Goal: Task Accomplishment & Management: Manage account settings

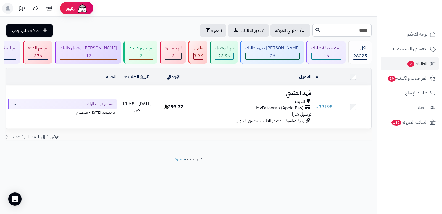
click at [335, 31] on input "*****" at bounding box center [341, 30] width 59 height 12
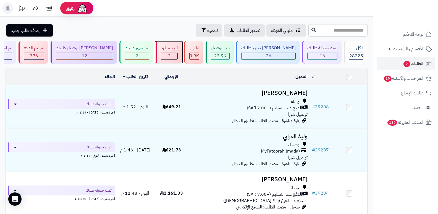
click at [177, 58] on div "3" at bounding box center [169, 56] width 16 height 6
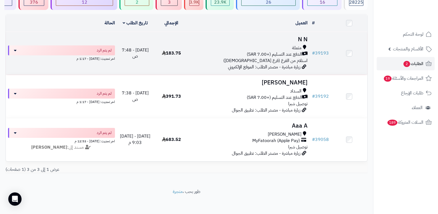
scroll to position [59, 0]
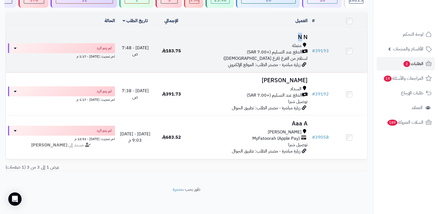
click at [301, 36] on h3 "N N" at bounding box center [250, 37] width 116 height 6
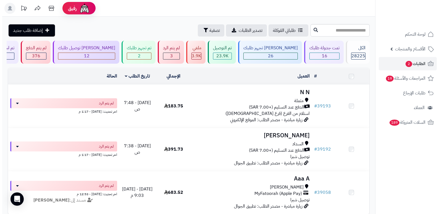
scroll to position [59, 0]
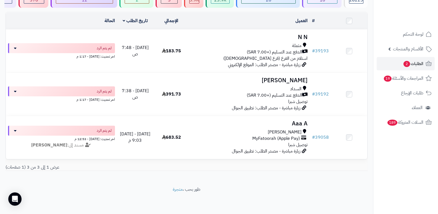
click at [375, 161] on nav "لوحة التحكم الأقسام والمنتجات المنتجات الأقسام الماركات مواصفات المنتجات مواصفا…" at bounding box center [405, 114] width 65 height 214
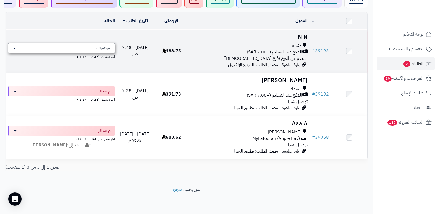
click at [90, 43] on div "لم يتم الرد" at bounding box center [61, 48] width 107 height 10
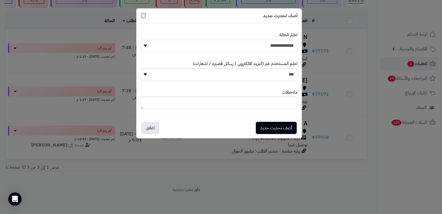
click at [293, 45] on select "**********" at bounding box center [219, 46] width 157 height 12
select select "*"
click at [141, 40] on select "**********" at bounding box center [219, 46] width 157 height 12
click at [278, 130] on button "أضف تحديث جديد" at bounding box center [276, 127] width 41 height 12
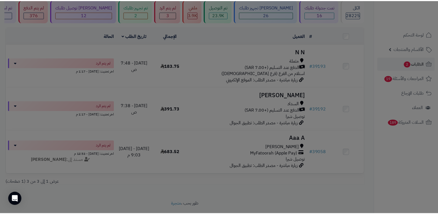
scroll to position [77, 0]
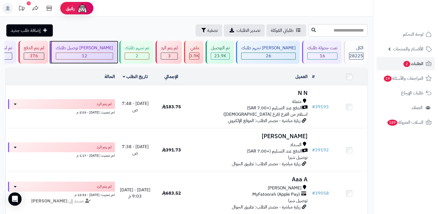
click at [87, 54] on span "12" at bounding box center [85, 55] width 6 height 7
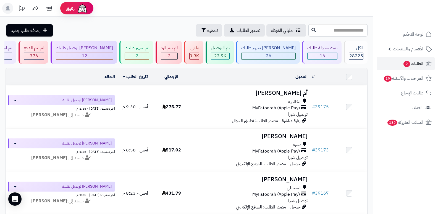
click at [388, 188] on nav "لوحة التحكم الأقسام والمنتجات المنتجات الأقسام الماركات مواصفات المنتجات مواصفا…" at bounding box center [405, 114] width 65 height 214
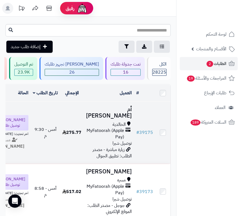
click at [110, 109] on h3 "أم [PERSON_NAME]" at bounding box center [109, 112] width 46 height 13
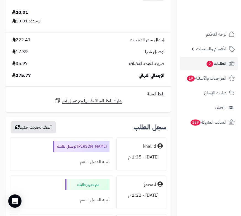
scroll to position [939, 0]
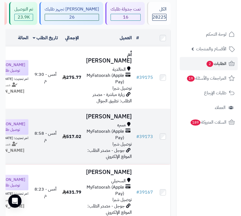
scroll to position [55, 0]
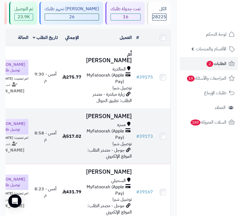
click at [117, 119] on h3 "[PERSON_NAME]" at bounding box center [109, 116] width 46 height 6
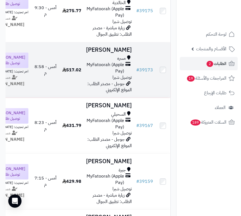
scroll to position [138, 0]
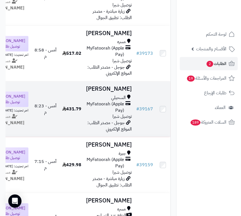
click at [125, 92] on h3 "[PERSON_NAME]" at bounding box center [109, 89] width 46 height 6
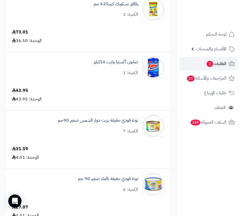
scroll to position [83, 0]
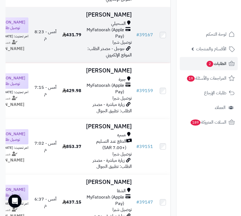
scroll to position [221, 0]
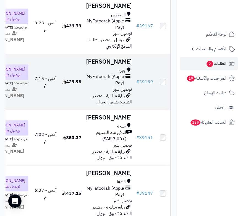
click at [121, 65] on h3 "اروى الحارثي" at bounding box center [109, 62] width 46 height 6
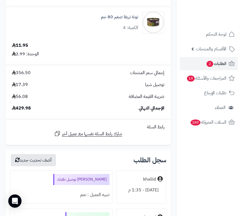
scroll to position [2404, 0]
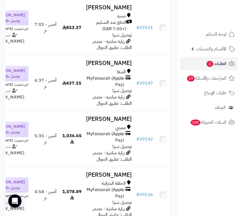
scroll to position [332, 0]
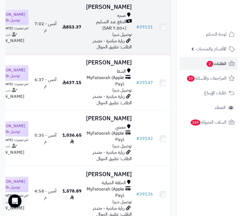
click at [126, 10] on h3 "[PERSON_NAME]" at bounding box center [109, 7] width 46 height 6
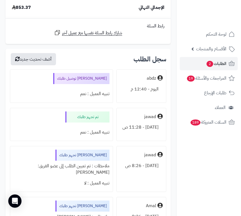
scroll to position [2210, 0]
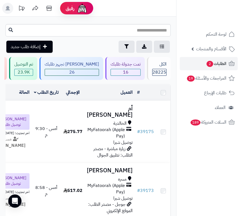
scroll to position [332, 0]
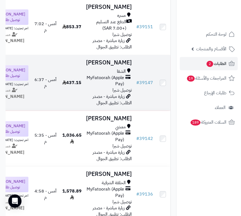
click at [129, 66] on h3 "[PERSON_NAME]" at bounding box center [109, 62] width 46 height 6
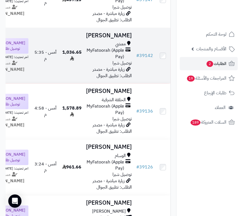
click at [121, 39] on h3 "[PERSON_NAME]" at bounding box center [109, 35] width 46 height 6
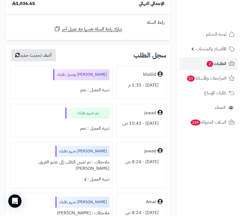
scroll to position [2956, 0]
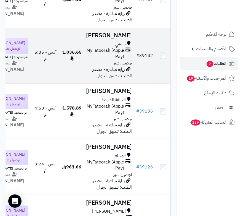
scroll to position [470, 0]
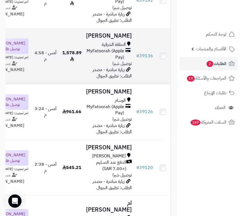
click at [120, 39] on h3 "[PERSON_NAME]" at bounding box center [109, 36] width 46 height 6
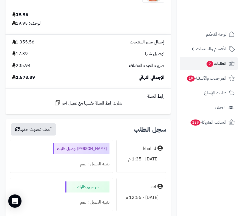
scroll to position [5056, 0]
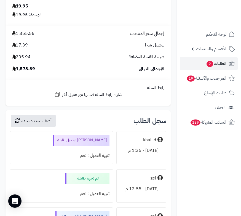
click at [107, 6] on div "19.95 الوحدة: 19.95" at bounding box center [88, 10] width 161 height 15
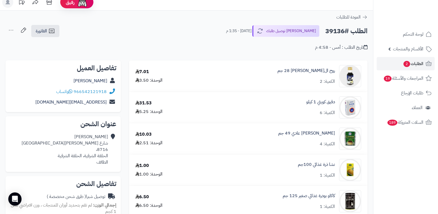
scroll to position [0, 0]
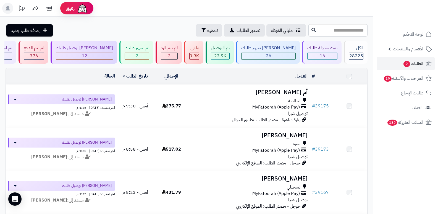
scroll to position [342, 0]
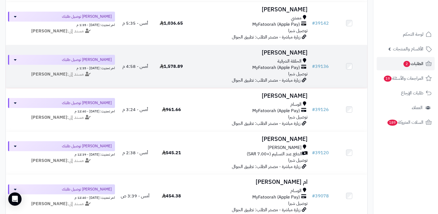
click at [302, 52] on h3 "عادل العتيبي" at bounding box center [250, 52] width 116 height 6
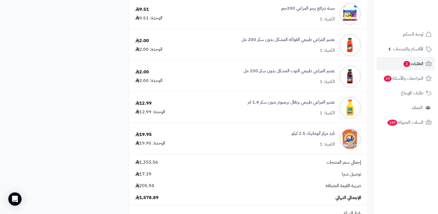
scroll to position [2763, 0]
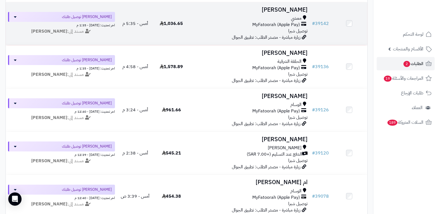
scroll to position [342, 0]
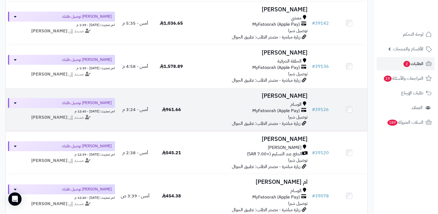
click at [291, 94] on h3 "[PERSON_NAME]" at bounding box center [250, 96] width 116 height 6
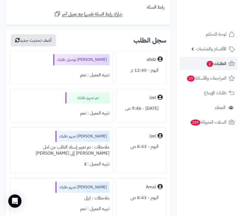
scroll to position [3316, 0]
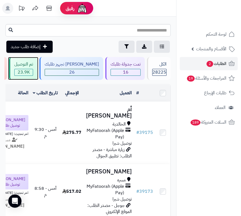
click at [33, 63] on div "تم التوصيل" at bounding box center [23, 64] width 19 height 6
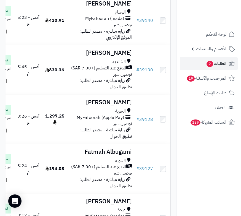
scroll to position [221, 0]
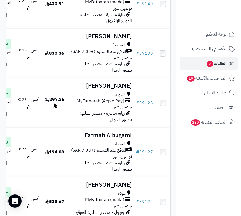
click at [212, 177] on nav "لوحة التحكم الأقسام والمنتجات المنتجات الأقسام الماركات مواصفات المنتجات مواصفا…" at bounding box center [209, 115] width 65 height 216
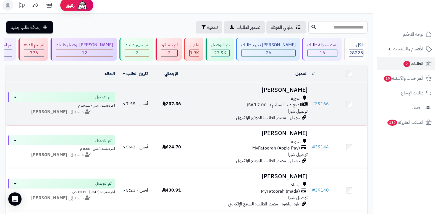
scroll to position [0, 0]
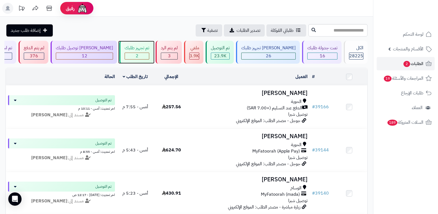
click at [147, 51] on div "تم تجهيز طلبك" at bounding box center [137, 48] width 25 height 6
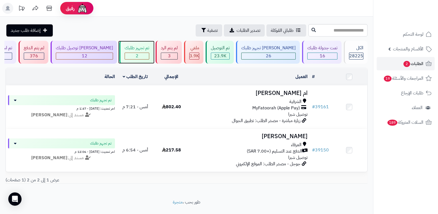
click at [149, 57] on div "2" at bounding box center [137, 56] width 24 height 6
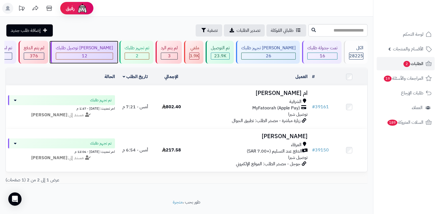
click at [113, 51] on div "[PERSON_NAME] توصيل طلبك" at bounding box center [84, 48] width 57 height 6
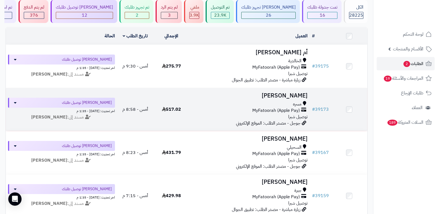
scroll to position [28, 0]
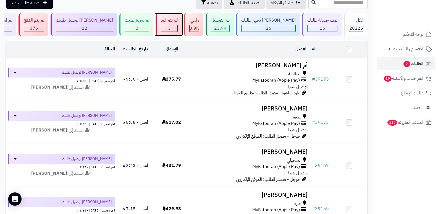
click at [178, 21] on div "لم يتم الرد" at bounding box center [169, 20] width 17 height 6
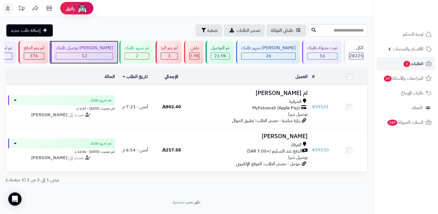
click at [110, 54] on div "12" at bounding box center [84, 56] width 57 height 6
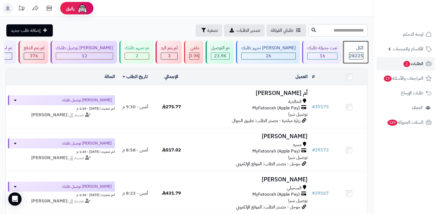
click at [351, 50] on div "الكل" at bounding box center [356, 48] width 14 height 6
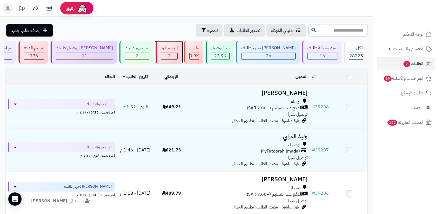
click at [182, 45] on div "لم يتم الرد 3" at bounding box center [169, 52] width 26 height 23
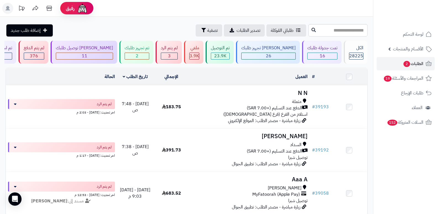
click at [385, 183] on nav "لوحة التحكم الأقسام والمنتجات المنتجات الأقسام الماركات مواصفات المنتجات مواصفا…" at bounding box center [405, 114] width 65 height 214
click at [149, 56] on div "2" at bounding box center [137, 56] width 24 height 6
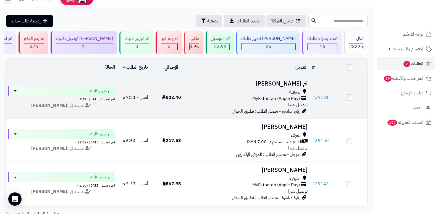
scroll to position [4, 0]
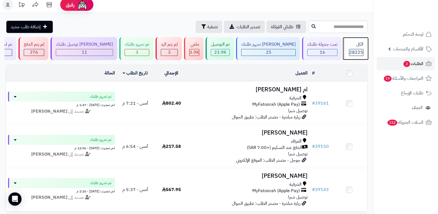
click at [353, 44] on div "الكل" at bounding box center [356, 44] width 14 height 6
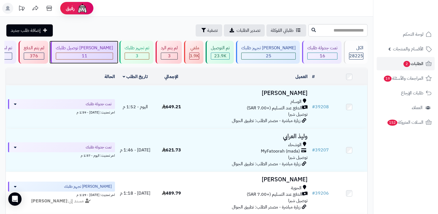
click at [113, 56] on div "11" at bounding box center [84, 56] width 57 height 6
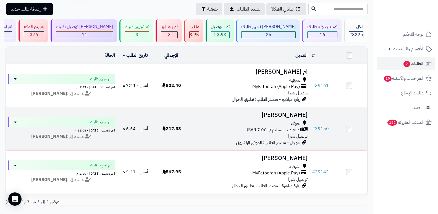
scroll to position [28, 0]
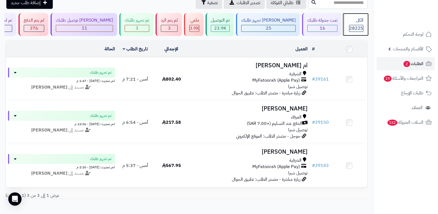
click at [354, 20] on div "الكل" at bounding box center [356, 20] width 14 height 6
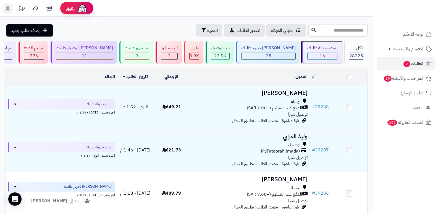
click at [316, 50] on div "تمت جدولة طلبك" at bounding box center [322, 48] width 30 height 6
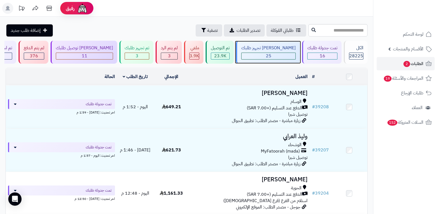
click at [282, 57] on div "25" at bounding box center [268, 56] width 54 height 6
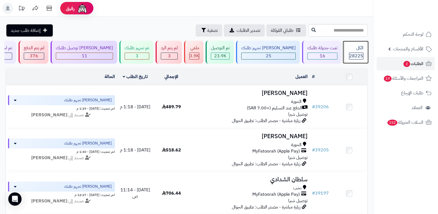
click at [351, 52] on span "28225" at bounding box center [356, 55] width 14 height 7
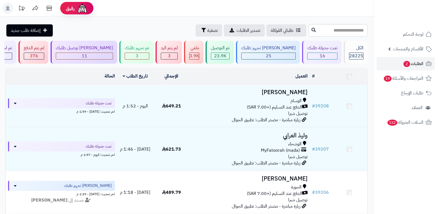
click at [171, 56] on span "3" at bounding box center [169, 55] width 3 height 7
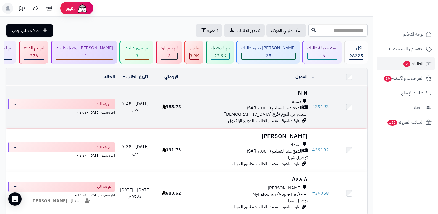
scroll to position [59, 0]
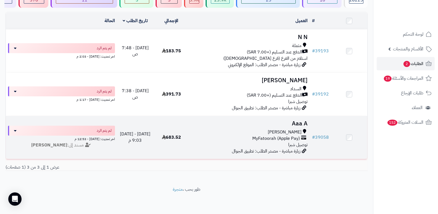
click at [303, 123] on h3 "Aaa A" at bounding box center [250, 123] width 116 height 6
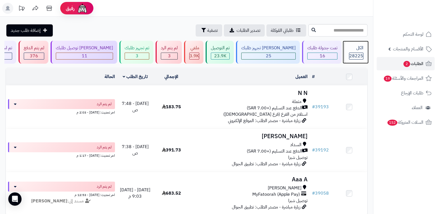
click at [358, 52] on span "28225" at bounding box center [356, 55] width 14 height 7
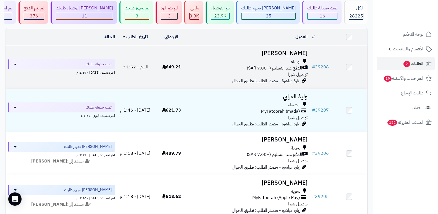
scroll to position [111, 0]
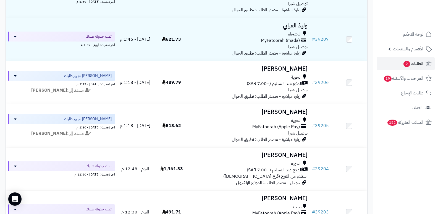
click at [398, 168] on nav "لوحة التحكم الأقسام والمنتجات المنتجات الأقسام الماركات مواصفات المنتجات مواصفا…" at bounding box center [405, 114] width 65 height 214
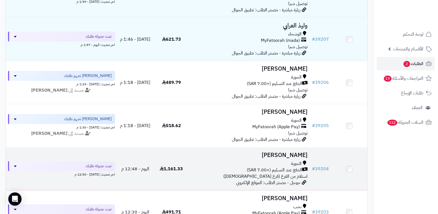
scroll to position [0, 0]
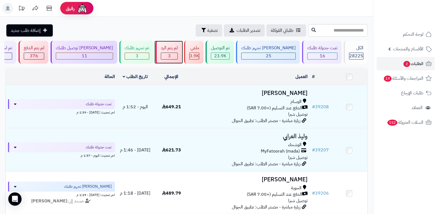
click at [177, 57] on div "3" at bounding box center [169, 56] width 16 height 6
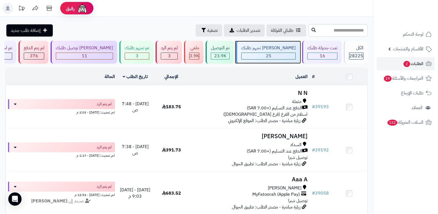
click at [287, 49] on div "[PERSON_NAME] تجهيز طلبك" at bounding box center [268, 48] width 54 height 6
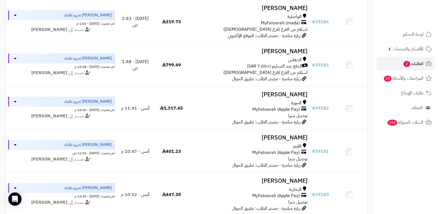
scroll to position [387, 0]
click at [401, 179] on nav "لوحة التحكم الأقسام والمنتجات المنتجات الأقسام الماركات مواصفات المنتجات مواصفا…" at bounding box center [405, 114] width 65 height 214
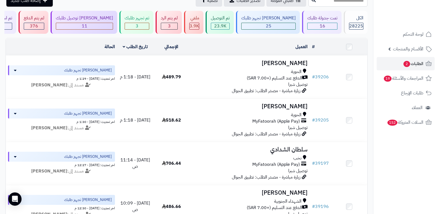
scroll to position [0, 0]
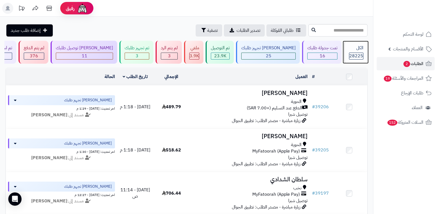
click at [354, 46] on div "الكل" at bounding box center [356, 48] width 14 height 6
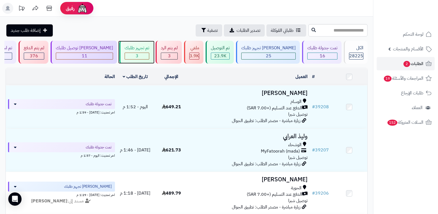
click at [149, 54] on div "3" at bounding box center [137, 56] width 24 height 6
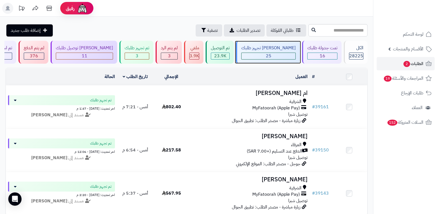
click at [284, 53] on div "25" at bounding box center [268, 56] width 54 height 6
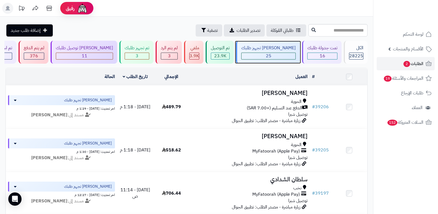
click at [282, 53] on div "25" at bounding box center [268, 56] width 54 height 6
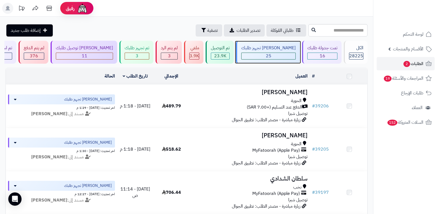
click at [279, 50] on div "[PERSON_NAME] تجهيز طلبك" at bounding box center [268, 48] width 54 height 6
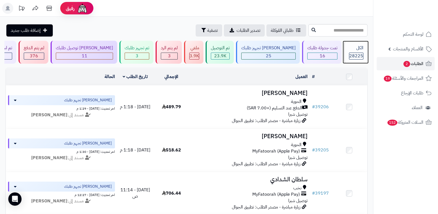
click at [358, 51] on div "الكل 28225" at bounding box center [356, 52] width 24 height 23
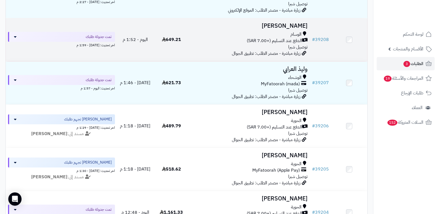
scroll to position [111, 0]
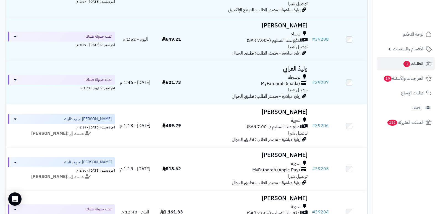
click at [387, 167] on nav "لوحة التحكم الأقسام والمنتجات المنتجات الأقسام الماركات مواصفات المنتجات مواصفا…" at bounding box center [405, 114] width 65 height 214
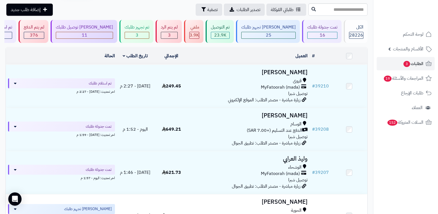
scroll to position [0, 0]
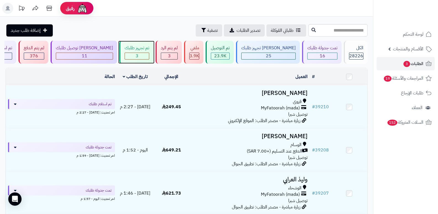
click at [149, 55] on div "3" at bounding box center [137, 56] width 24 height 6
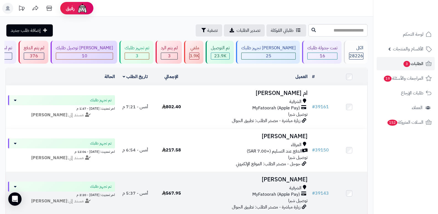
click at [285, 178] on h3 "Layla Ahmed" at bounding box center [250, 179] width 116 height 6
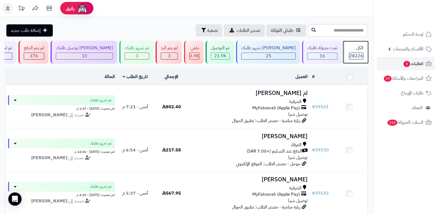
click at [358, 49] on div "الكل" at bounding box center [356, 48] width 14 height 6
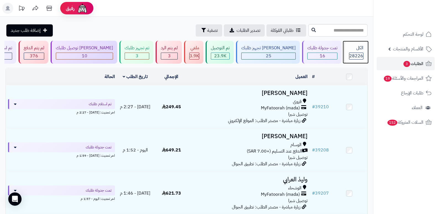
click at [356, 49] on div "الكل" at bounding box center [356, 48] width 14 height 6
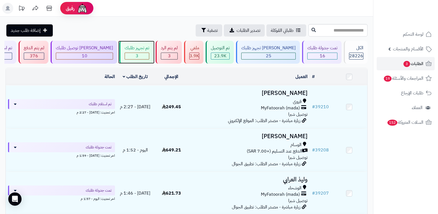
click at [149, 48] on div "تم تجهيز طلبك" at bounding box center [137, 48] width 25 height 6
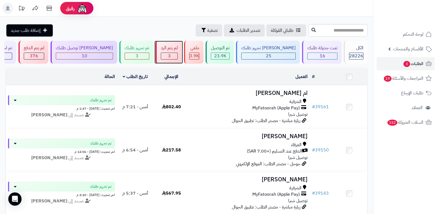
click at [178, 48] on div "لم يتم الرد" at bounding box center [169, 48] width 17 height 6
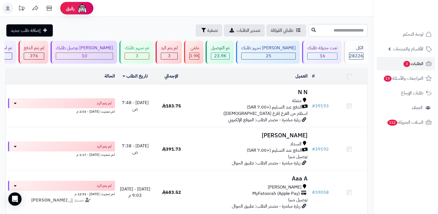
scroll to position [59, 0]
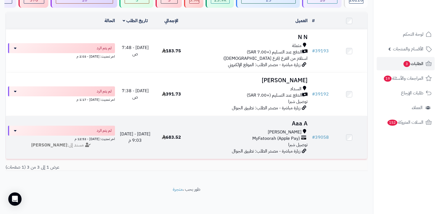
click at [302, 120] on h3 "Aaa A" at bounding box center [250, 123] width 116 height 6
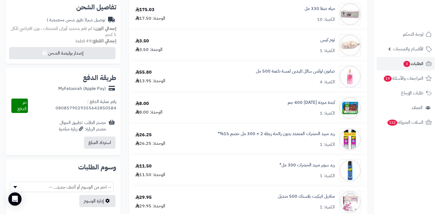
scroll to position [111, 0]
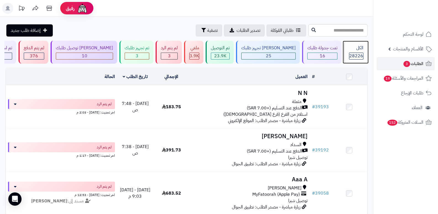
click at [354, 50] on div "الكل" at bounding box center [356, 48] width 14 height 6
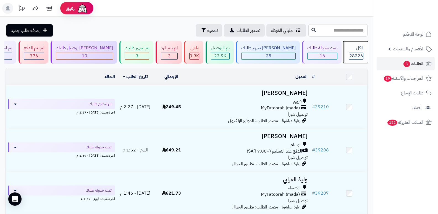
click at [358, 49] on div "الكل" at bounding box center [356, 48] width 14 height 6
click at [399, 161] on nav "لوحة التحكم الأقسام والمنتجات المنتجات الأقسام الماركات مواصفات المنتجات مواصفا…" at bounding box center [405, 114] width 65 height 214
click at [409, 167] on nav "لوحة التحكم الأقسام والمنتجات المنتجات الأقسام الماركات مواصفات المنتجات مواصفا…" at bounding box center [405, 114] width 65 height 214
click at [350, 49] on div "الكل" at bounding box center [356, 48] width 14 height 6
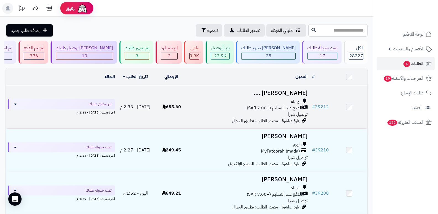
click at [297, 90] on h3 "[PERSON_NAME] …." at bounding box center [250, 93] width 116 height 6
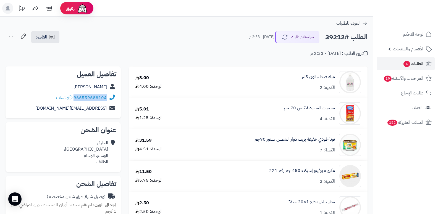
drag, startPoint x: 74, startPoint y: 97, endPoint x: 109, endPoint y: 97, distance: 34.3
click at [109, 97] on div "966559688104 واتساب" at bounding box center [63, 97] width 106 height 11
copy div "966559688104"
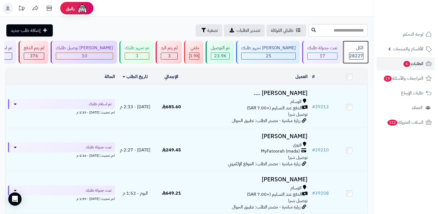
click at [351, 53] on span "28227" at bounding box center [356, 55] width 14 height 7
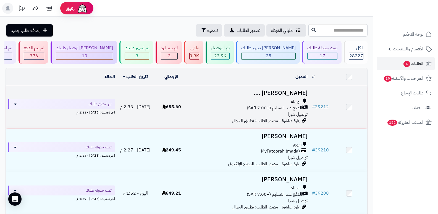
click at [293, 91] on h3 "[PERSON_NAME] …." at bounding box center [250, 93] width 116 height 6
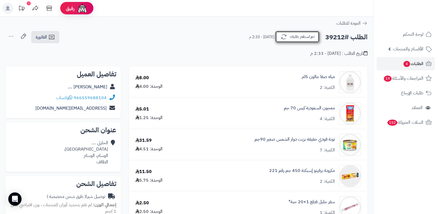
click at [298, 39] on button "تم استلام طلبك" at bounding box center [297, 37] width 44 height 12
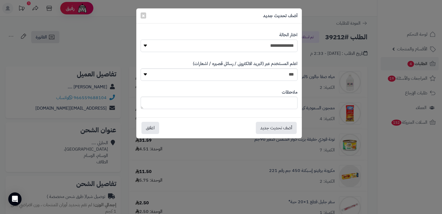
click at [289, 48] on select "**********" at bounding box center [219, 46] width 157 height 12
select select "*"
click at [141, 40] on select "**********" at bounding box center [219, 46] width 157 height 12
click at [281, 98] on textarea at bounding box center [219, 102] width 157 height 12
type textarea "*"
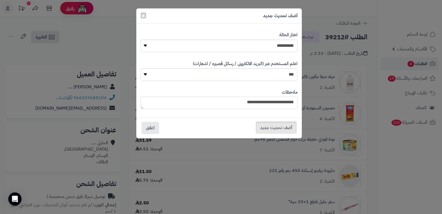
type textarea "**********"
click at [275, 125] on button "أضف تحديث جديد" at bounding box center [276, 127] width 41 height 12
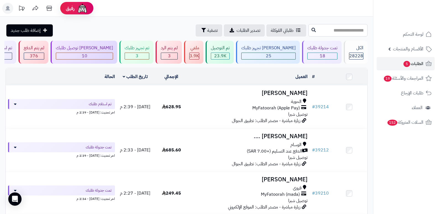
click at [333, 33] on input "text" at bounding box center [337, 30] width 59 height 12
type input "*****"
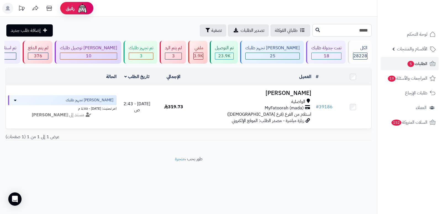
click at [359, 29] on input "*****" at bounding box center [341, 30] width 59 height 12
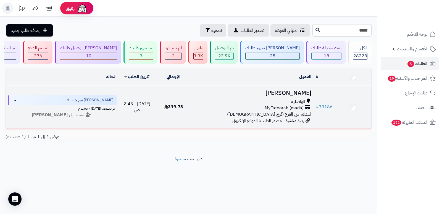
click at [291, 91] on h3 "[PERSON_NAME]" at bounding box center [252, 93] width 117 height 6
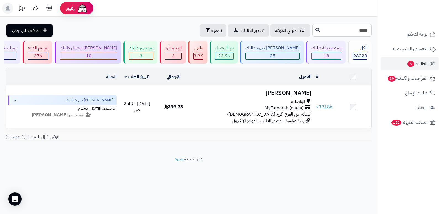
click at [358, 30] on input "*****" at bounding box center [341, 30] width 59 height 12
click at [359, 30] on input "*****" at bounding box center [341, 30] width 59 height 12
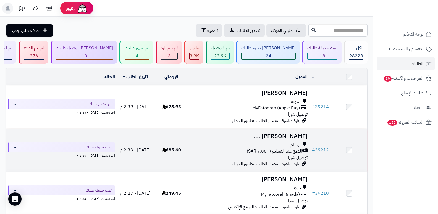
click at [298, 137] on h3 "[PERSON_NAME] …." at bounding box center [250, 136] width 116 height 6
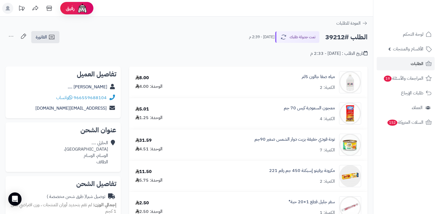
click at [384, 185] on nav "لوحة التحكم الأقسام والمنتجات المنتجات الأقسام الماركات مواصفات المنتجات مواصفا…" at bounding box center [405, 114] width 65 height 214
click at [400, 192] on nav "لوحة التحكم الأقسام والمنتجات المنتجات الأقسام الماركات مواصفات المنتجات مواصفا…" at bounding box center [405, 114] width 65 height 214
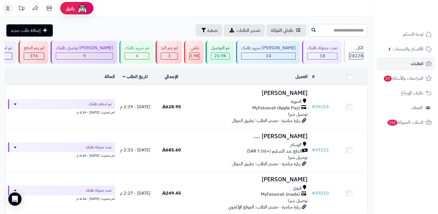
click at [357, 30] on input "text" at bounding box center [337, 30] width 59 height 12
type input "*****"
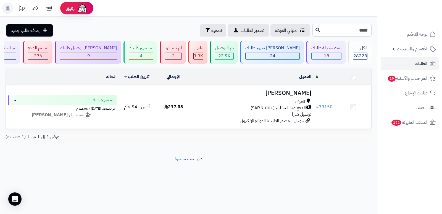
click at [349, 25] on input "*****" at bounding box center [341, 30] width 59 height 12
type input "*****"
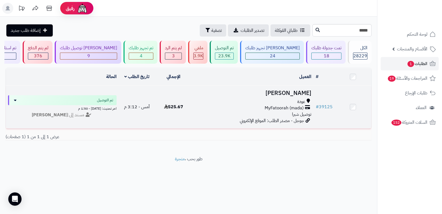
click at [301, 91] on h3 "محمد القرشي" at bounding box center [252, 93] width 117 height 6
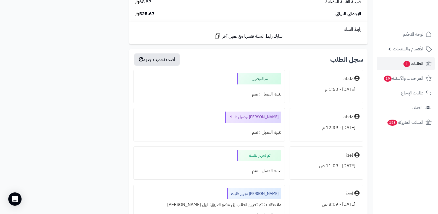
scroll to position [635, 0]
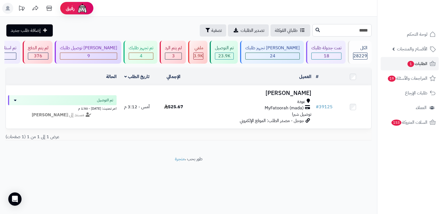
click at [362, 35] on input "*****" at bounding box center [341, 30] width 59 height 12
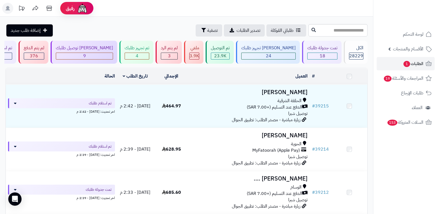
click at [358, 48] on div "الكل" at bounding box center [356, 48] width 14 height 6
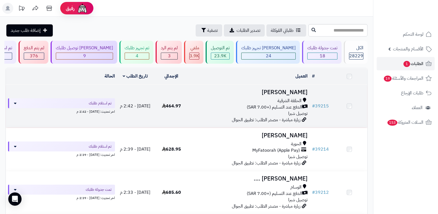
click at [302, 91] on h3 "[PERSON_NAME]" at bounding box center [250, 92] width 116 height 6
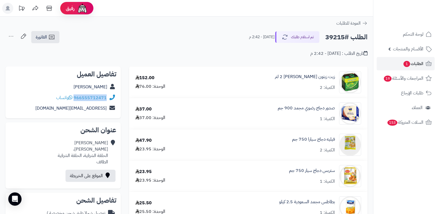
drag, startPoint x: 74, startPoint y: 99, endPoint x: 106, endPoint y: 96, distance: 32.1
click at [106, 96] on div "966555712471 واتساب" at bounding box center [81, 97] width 51 height 6
copy link "966555712471"
click at [293, 36] on button "تم استلام طلبك" at bounding box center [297, 37] width 44 height 12
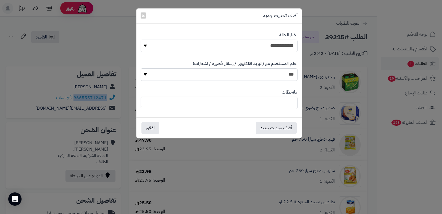
click at [262, 48] on select "**********" at bounding box center [219, 46] width 157 height 12
select select "*"
click at [141, 40] on select "**********" at bounding box center [219, 46] width 157 height 12
click at [276, 127] on button "أضف تحديث جديد" at bounding box center [276, 127] width 41 height 12
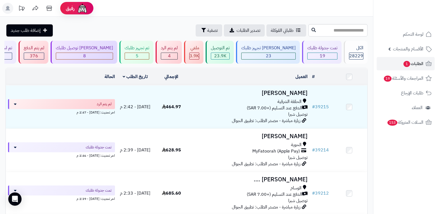
click at [361, 14] on header "رفيق ! الطلبات معالجة مكتمل إرجاع المنتجات العملاء المتواجدون الان 29000 عملاء …" at bounding box center [219, 8] width 438 height 17
click at [387, 175] on nav "لوحة التحكم الأقسام والمنتجات المنتجات الأقسام الماركات مواصفات المنتجات مواصفا…" at bounding box center [405, 114] width 65 height 214
click at [153, 61] on div "تم تجهيز طلبك 5" at bounding box center [136, 52] width 34 height 23
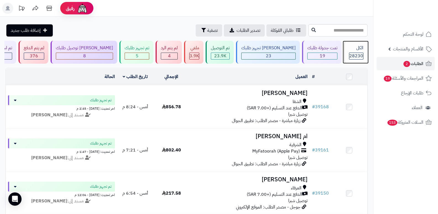
click at [349, 48] on div "الكل" at bounding box center [356, 48] width 14 height 6
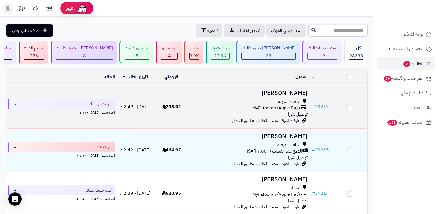
click at [307, 96] on h3 "[PERSON_NAME]" at bounding box center [250, 93] width 116 height 6
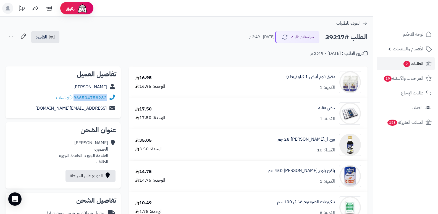
drag, startPoint x: 74, startPoint y: 96, endPoint x: 117, endPoint y: 95, distance: 43.1
click at [117, 95] on div "تفاصيل العميل اماني منصور 966504758282 واتساب amonhasmri7@gmail.com" at bounding box center [63, 92] width 115 height 52
copy div "966504758282"
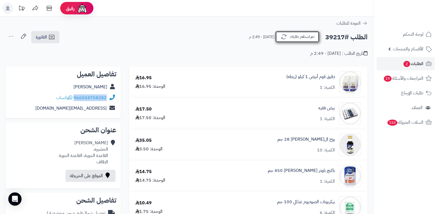
click at [302, 39] on button "تم استلام طلبك" at bounding box center [297, 37] width 44 height 12
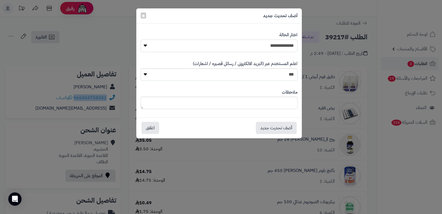
click at [282, 43] on select "**********" at bounding box center [219, 46] width 157 height 12
select select "*"
click at [141, 40] on select "**********" at bounding box center [219, 46] width 157 height 12
click at [282, 103] on textarea at bounding box center [219, 102] width 157 height 12
type textarea "****"
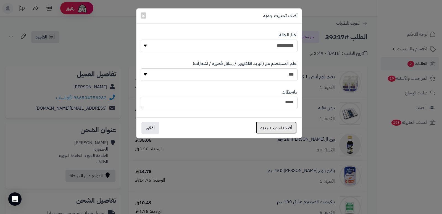
click at [283, 128] on button "أضف تحديث جديد" at bounding box center [276, 127] width 41 height 12
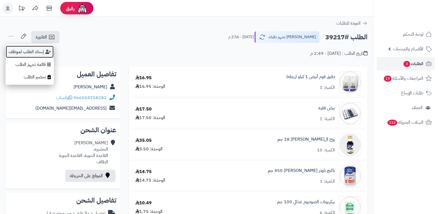
drag, startPoint x: 0, startPoint y: 0, endPoint x: 29, endPoint y: 52, distance: 59.8
click at [29, 52] on button "إسناد الطلب لموظف" at bounding box center [30, 51] width 48 height 13
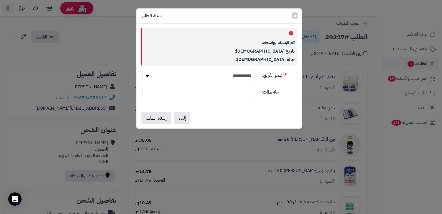
click at [211, 77] on select "**********" at bounding box center [199, 76] width 113 height 12
select select "**"
click at [143, 70] on select "**********" at bounding box center [199, 76] width 113 height 12
click at [150, 119] on button "إسناد الطلب" at bounding box center [156, 118] width 30 height 12
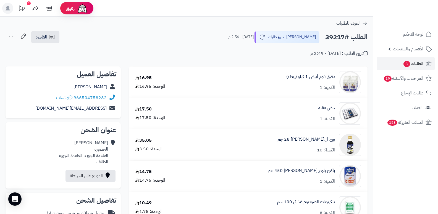
click at [406, 142] on nav "لوحة التحكم الأقسام والمنتجات المنتجات الأقسام الماركات مواصفات المنتجات مواصفا…" at bounding box center [405, 114] width 65 height 214
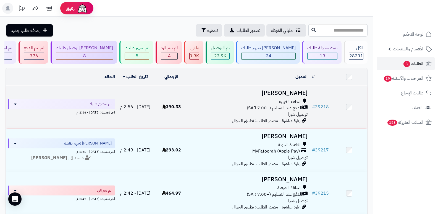
click at [290, 90] on h3 "Naji Albogami" at bounding box center [250, 93] width 116 height 6
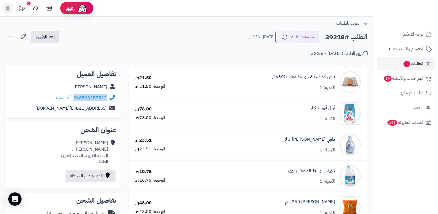
drag, startPoint x: 74, startPoint y: 97, endPoint x: 116, endPoint y: 96, distance: 41.5
click at [116, 96] on div "966500257522 واتساب" at bounding box center [63, 97] width 106 height 11
copy div "966500257522"
click at [425, 163] on nav "لوحة التحكم الأقسام والمنتجات المنتجات الأقسام الماركات مواصفات المنتجات مواصفا…" at bounding box center [405, 114] width 65 height 214
click at [307, 35] on button "تم استلام طلبك" at bounding box center [297, 37] width 44 height 12
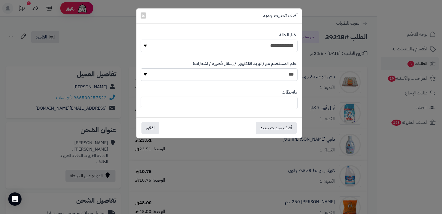
click at [289, 41] on select "**********" at bounding box center [219, 46] width 157 height 12
select select "*"
click at [141, 40] on select "**********" at bounding box center [219, 46] width 157 height 12
click at [286, 101] on textarea at bounding box center [219, 102] width 157 height 12
type textarea "**********"
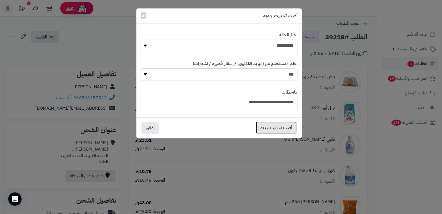
click at [279, 125] on button "أضف تحديث جديد" at bounding box center [276, 127] width 41 height 12
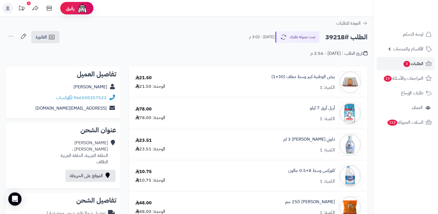
click at [410, 178] on nav "لوحة التحكم الأقسام والمنتجات المنتجات الأقسام الماركات مواصفات المنتجات مواصفا…" at bounding box center [405, 114] width 65 height 214
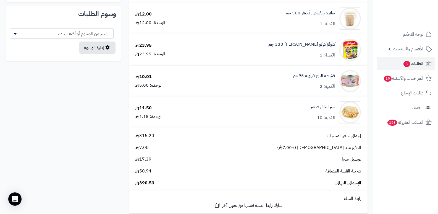
scroll to position [237, 0]
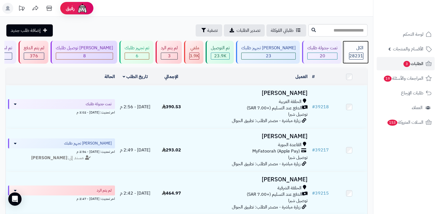
click at [349, 53] on div "28231" at bounding box center [356, 56] width 14 height 6
click at [351, 14] on header "رفيق ! الطلبات معالجة مكتمل إرجاع المنتجات العملاء المتواجدون الان 29000 عملاء …" at bounding box center [219, 8] width 438 height 17
click at [354, 53] on span "28231" at bounding box center [356, 55] width 14 height 7
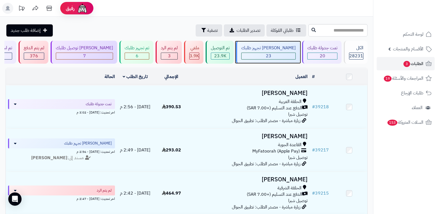
click at [282, 51] on div "جاري تجهيز طلبك 23" at bounding box center [268, 52] width 64 height 23
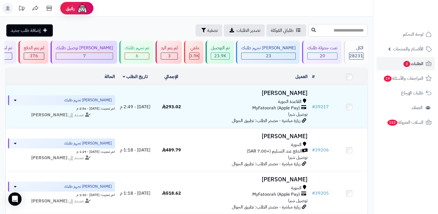
click at [354, 31] on input "text" at bounding box center [337, 30] width 59 height 12
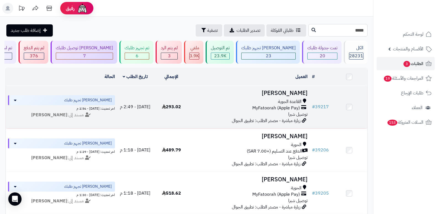
type input "*****"
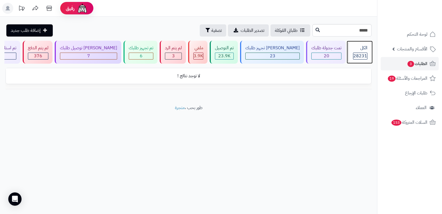
click at [356, 58] on span "28231" at bounding box center [360, 55] width 14 height 7
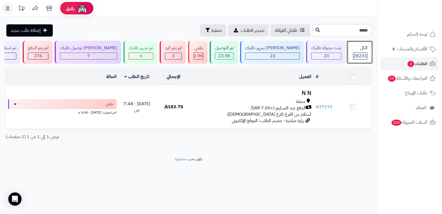
click at [356, 58] on span "28231" at bounding box center [360, 55] width 14 height 7
click at [356, 31] on input "*****" at bounding box center [341, 30] width 59 height 12
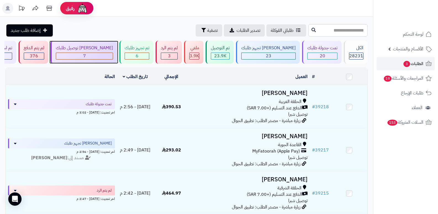
click at [99, 50] on div "[PERSON_NAME] توصيل طلبك" at bounding box center [84, 48] width 57 height 6
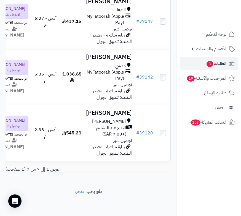
scroll to position [387, 0]
click at [201, 160] on nav "لوحة التحكم الأقسام والمنتجات المنتجات الأقسام الماركات مواصفات المنتجات مواصفا…" at bounding box center [209, 115] width 65 height 216
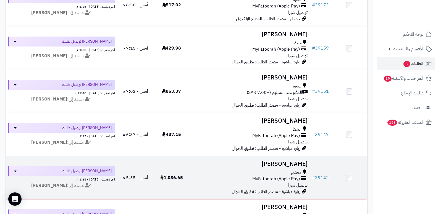
scroll to position [0, 0]
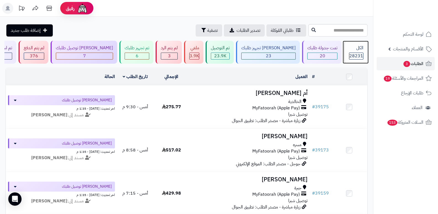
click at [351, 56] on span "28231" at bounding box center [356, 55] width 14 height 7
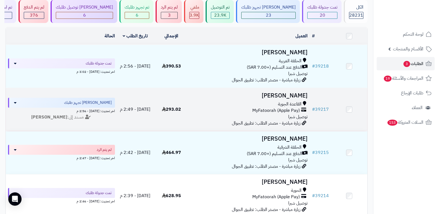
scroll to position [55, 0]
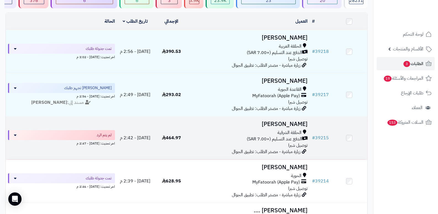
click at [293, 125] on h3 "[PERSON_NAME]" at bounding box center [250, 124] width 116 height 6
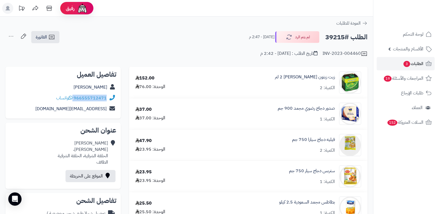
drag, startPoint x: 74, startPoint y: 96, endPoint x: 109, endPoint y: 99, distance: 35.2
click at [109, 99] on div "966555712471 واتساب" at bounding box center [63, 98] width 106 height 11
copy div "966555712471"
click at [399, 154] on nav "لوحة التحكم الأقسام والمنتجات المنتجات الأقسام الماركات مواصفات المنتجات مواصفا…" at bounding box center [405, 114] width 65 height 214
click at [298, 40] on button "لم يتم الرد" at bounding box center [297, 37] width 44 height 12
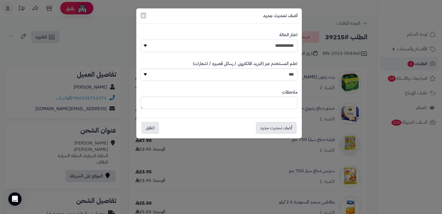
click at [275, 46] on select "**********" at bounding box center [219, 46] width 157 height 12
select select "*"
click at [141, 40] on select "**********" at bounding box center [219, 46] width 157 height 12
click at [280, 101] on textarea at bounding box center [219, 102] width 157 height 12
type textarea "**********"
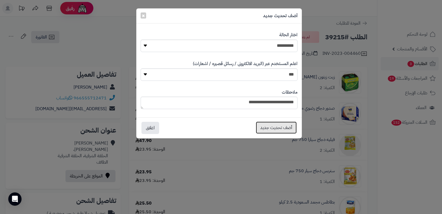
click at [278, 127] on button "أضف تحديث جديد" at bounding box center [276, 127] width 41 height 12
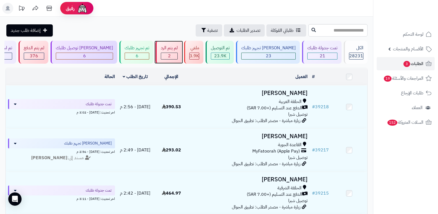
click at [177, 54] on div "2" at bounding box center [169, 56] width 16 height 6
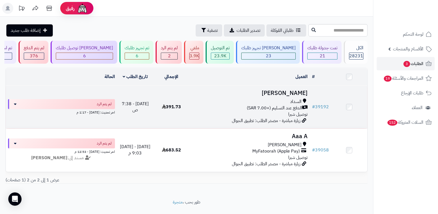
click at [293, 91] on h3 "عمرو النفيعي" at bounding box center [250, 93] width 116 height 6
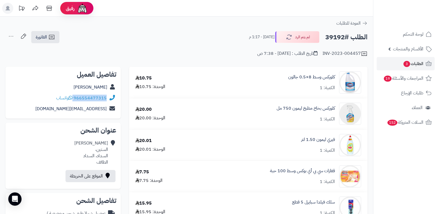
drag, startPoint x: 74, startPoint y: 98, endPoint x: 110, endPoint y: 98, distance: 35.6
click at [110, 98] on div "966554477315 واتساب" at bounding box center [63, 98] width 106 height 11
click at [312, 38] on button "لم يتم الرد" at bounding box center [297, 37] width 44 height 12
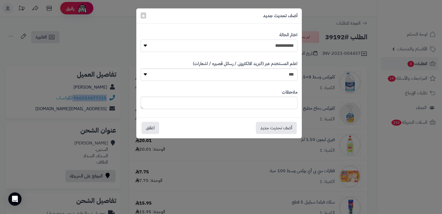
click at [288, 43] on select "**********" at bounding box center [219, 46] width 157 height 12
click at [141, 40] on select "**********" at bounding box center [219, 46] width 157 height 12
click at [286, 99] on textarea at bounding box center [219, 102] width 157 height 12
type textarea "****"
click at [281, 130] on button "أضف تحديث جديد" at bounding box center [276, 127] width 41 height 12
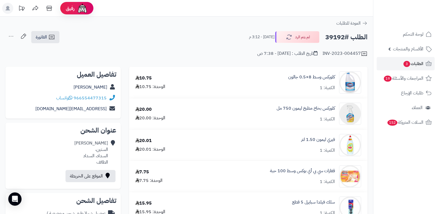
click at [385, 165] on nav "لوحة التحكم الأقسام والمنتجات المنتجات الأقسام الماركات مواصفات المنتجات مواصفا…" at bounding box center [405, 114] width 65 height 214
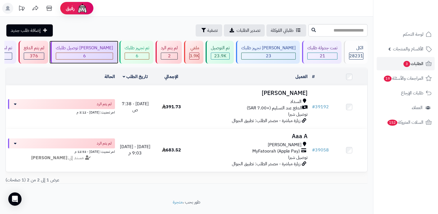
click at [92, 51] on div "جاري توصيل طلبك 6" at bounding box center [84, 52] width 67 height 23
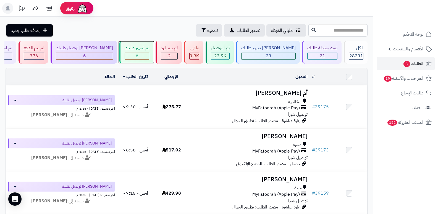
click at [144, 51] on div "تم تجهيز طلبك 6" at bounding box center [136, 52] width 34 height 23
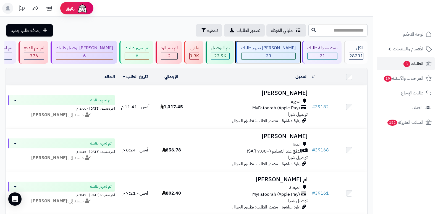
click at [272, 52] on div "[PERSON_NAME] تجهيز طلبك 23" at bounding box center [268, 52] width 64 height 23
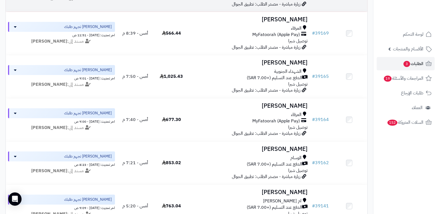
scroll to position [774, 0]
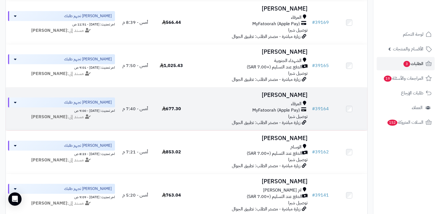
click at [297, 93] on h3 "ماجد العتيبي" at bounding box center [250, 95] width 116 height 6
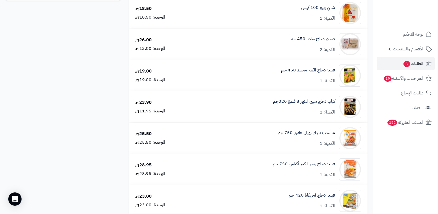
scroll to position [407, 0]
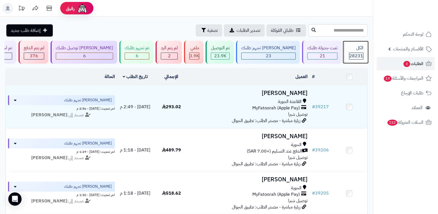
click at [361, 44] on div "الكل 28231" at bounding box center [356, 52] width 24 height 23
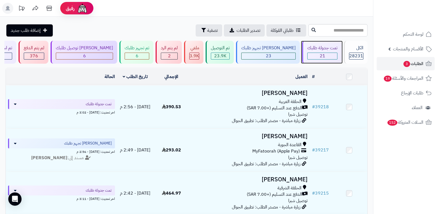
click at [314, 56] on div "21" at bounding box center [323, 56] width 30 height 6
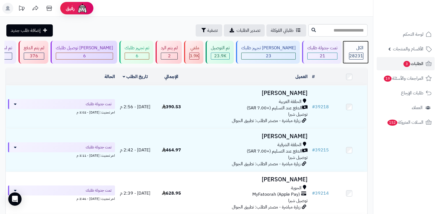
click at [350, 49] on div "الكل" at bounding box center [356, 48] width 14 height 6
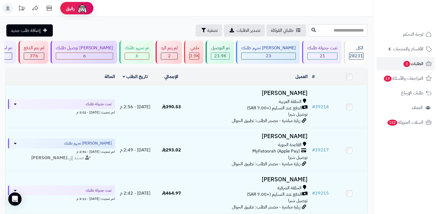
click at [420, 178] on nav "لوحة التحكم الأقسام والمنتجات المنتجات الأقسام الماركات مواصفات المنتجات مواصفا…" at bounding box center [405, 114] width 65 height 214
click at [282, 56] on div "23" at bounding box center [268, 56] width 54 height 6
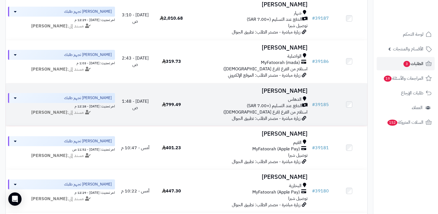
scroll to position [387, 0]
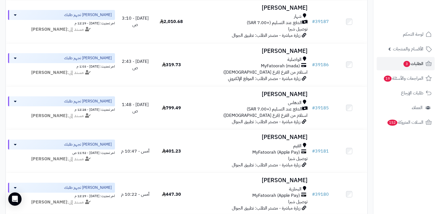
click at [413, 191] on nav "لوحة التحكم الأقسام والمنتجات المنتجات الأقسام الماركات مواصفات المنتجات مواصفا…" at bounding box center [405, 114] width 65 height 214
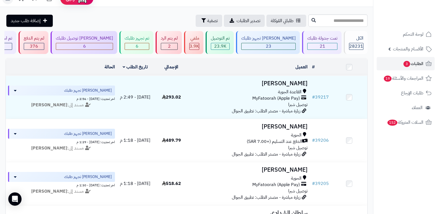
scroll to position [0, 0]
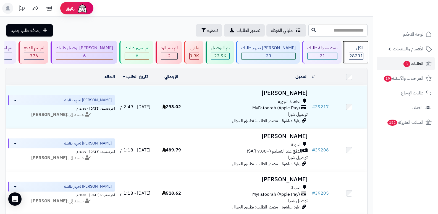
click at [367, 51] on div "الكل 28231" at bounding box center [356, 52] width 24 height 23
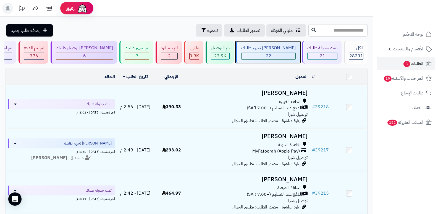
click at [282, 48] on div "[PERSON_NAME] تجهيز طلبك" at bounding box center [268, 48] width 54 height 6
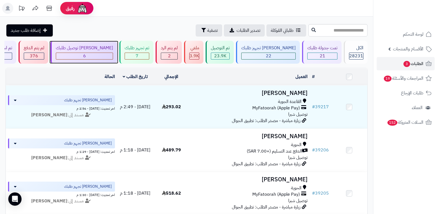
click at [106, 50] on div "[PERSON_NAME] توصيل طلبك" at bounding box center [84, 48] width 57 height 6
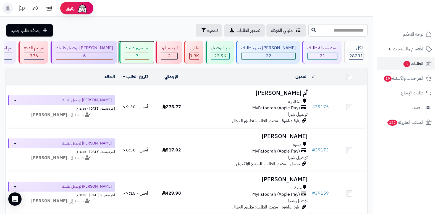
click at [136, 54] on div "7" at bounding box center [137, 56] width 24 height 6
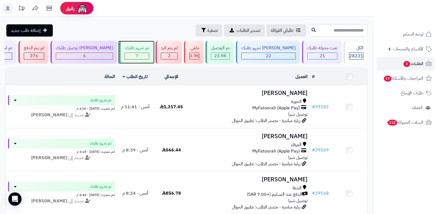
click at [149, 48] on div "تم تجهيز طلبك" at bounding box center [137, 48] width 25 height 6
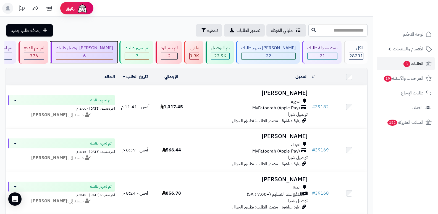
click at [113, 51] on div "[PERSON_NAME] توصيل طلبك" at bounding box center [84, 48] width 57 height 6
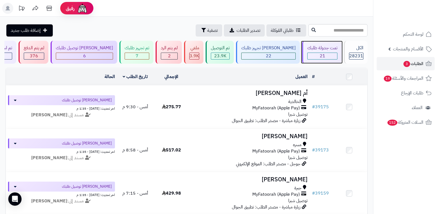
click at [333, 48] on div "تمت جدولة طلبك" at bounding box center [322, 48] width 30 height 6
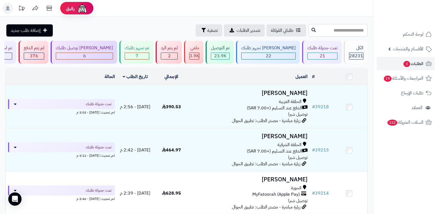
click at [322, 34] on input "text" at bounding box center [337, 30] width 59 height 12
type input "*****"
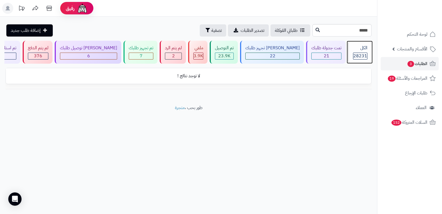
click at [363, 48] on div "الكل" at bounding box center [360, 48] width 14 height 6
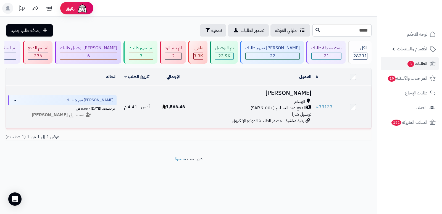
click at [293, 92] on h3 "[PERSON_NAME]" at bounding box center [252, 93] width 117 height 6
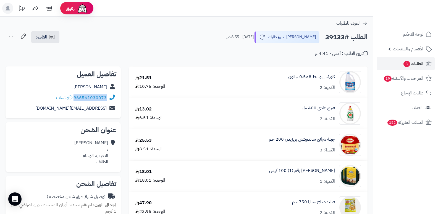
drag, startPoint x: 74, startPoint y: 97, endPoint x: 112, endPoint y: 97, distance: 37.3
click at [112, 97] on div "966561030073 واتساب" at bounding box center [63, 97] width 106 height 11
copy div "966561030073"
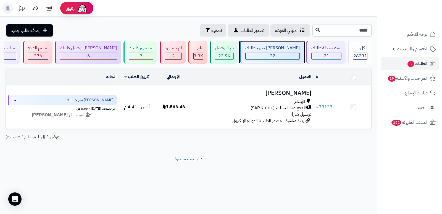
click at [291, 49] on div "[PERSON_NAME] تجهيز طلبك" at bounding box center [272, 48] width 54 height 6
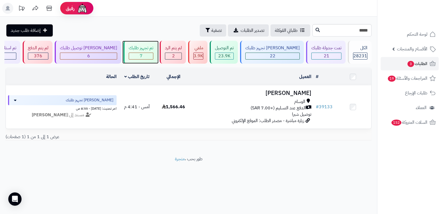
click at [143, 57] on span "7" at bounding box center [141, 55] width 3 height 7
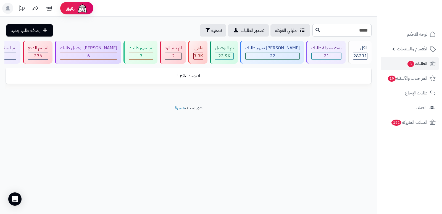
click at [339, 33] on input "*****" at bounding box center [341, 30] width 59 height 12
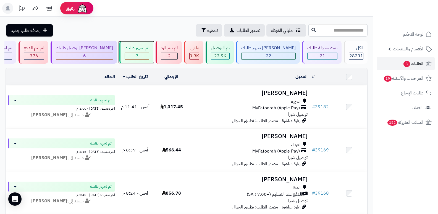
click at [149, 54] on div "7" at bounding box center [137, 56] width 24 height 6
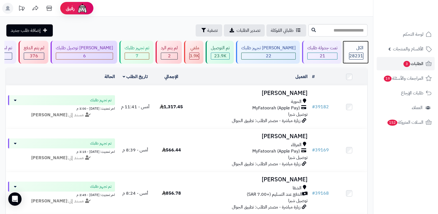
click at [353, 55] on span "28231" at bounding box center [356, 55] width 14 height 7
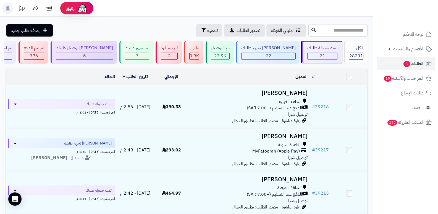
click at [308, 49] on div "تمت جدولة طلبك" at bounding box center [322, 48] width 30 height 6
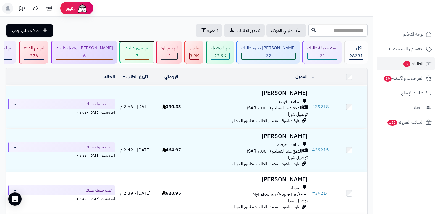
click at [141, 53] on div "7" at bounding box center [137, 56] width 24 height 6
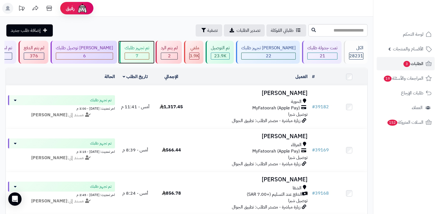
click at [148, 48] on div "تم تجهيز طلبك" at bounding box center [137, 48] width 25 height 6
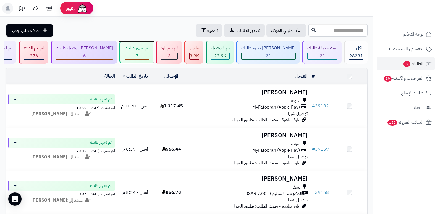
click at [148, 48] on div "تم تجهيز طلبك" at bounding box center [137, 48] width 25 height 6
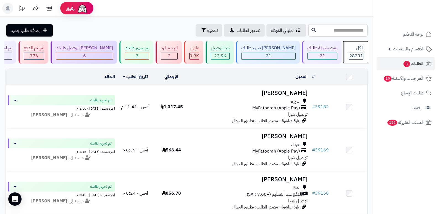
click at [354, 54] on span "28231" at bounding box center [356, 55] width 14 height 7
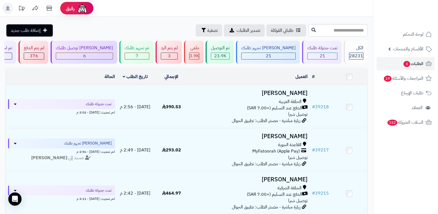
click at [296, 138] on h3 "اماني منصور" at bounding box center [250, 136] width 116 height 6
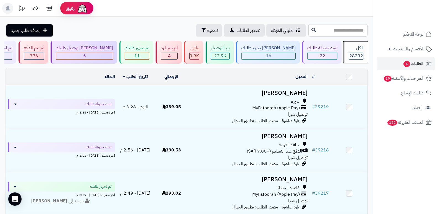
click at [358, 51] on div "الكل" at bounding box center [356, 48] width 14 height 6
click at [350, 32] on input "text" at bounding box center [337, 30] width 59 height 12
type input "*****"
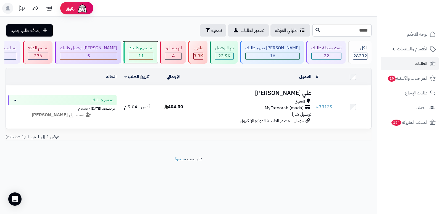
click at [145, 49] on div "تم تجهيز طلبك" at bounding box center [141, 48] width 25 height 6
click at [182, 45] on div "لم يتم الرد" at bounding box center [173, 48] width 17 height 6
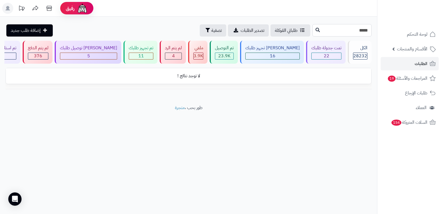
click at [360, 32] on input "*****" at bounding box center [341, 30] width 59 height 12
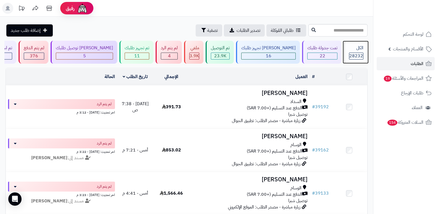
click at [354, 52] on span "28232" at bounding box center [356, 55] width 14 height 7
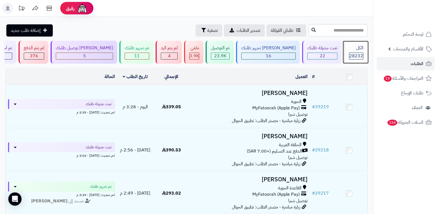
click at [357, 52] on div "الكل 28232" at bounding box center [356, 52] width 24 height 23
click at [354, 54] on span "28232" at bounding box center [356, 55] width 14 height 7
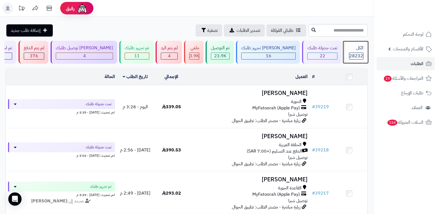
click at [354, 54] on span "28232" at bounding box center [356, 55] width 14 height 7
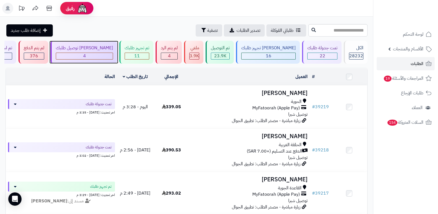
click at [113, 49] on div "[PERSON_NAME] توصيل طلبك" at bounding box center [84, 48] width 57 height 6
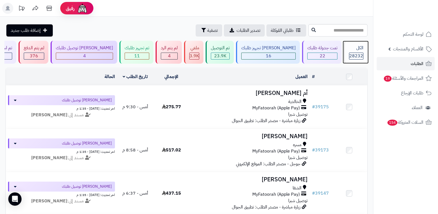
click at [360, 51] on div "الكل" at bounding box center [356, 48] width 14 height 6
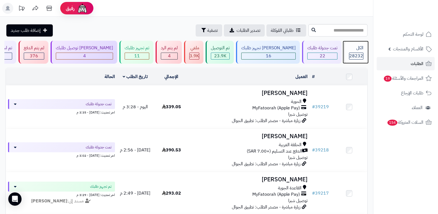
click at [349, 51] on div "الكل" at bounding box center [356, 48] width 14 height 6
click at [364, 49] on div "الكل 28232" at bounding box center [356, 52] width 24 height 23
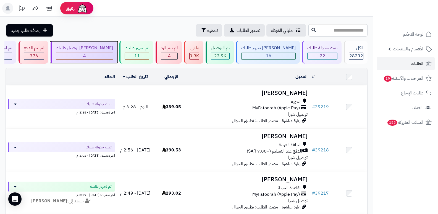
click at [105, 47] on div "[PERSON_NAME] توصيل طلبك" at bounding box center [84, 48] width 57 height 6
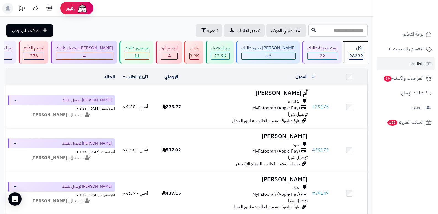
click at [350, 54] on span "28232" at bounding box center [356, 55] width 14 height 7
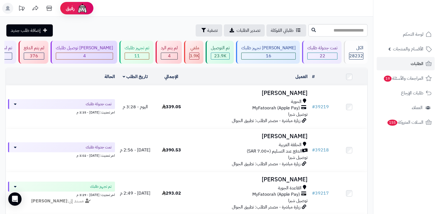
click at [320, 9] on header "رفيق ! الطلبات معالجة مكتمل إرجاع المنتجات العملاء المتواجدون الان 29006 عملاء …" at bounding box center [219, 8] width 438 height 17
click at [360, 48] on div "الكل" at bounding box center [356, 48] width 14 height 6
click at [178, 46] on div "لم يتم الرد" at bounding box center [169, 48] width 17 height 6
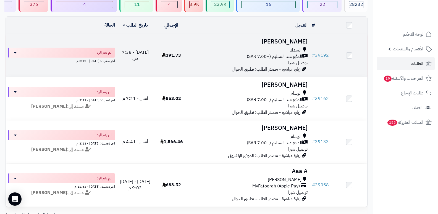
scroll to position [102, 0]
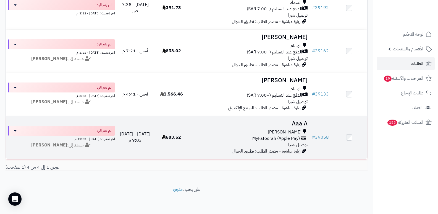
click at [306, 120] on h3 "Aaa A" at bounding box center [250, 123] width 116 height 6
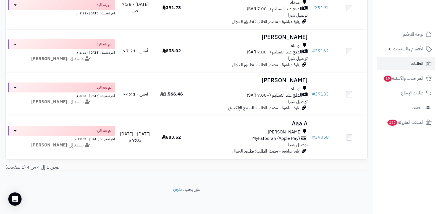
scroll to position [102, 0]
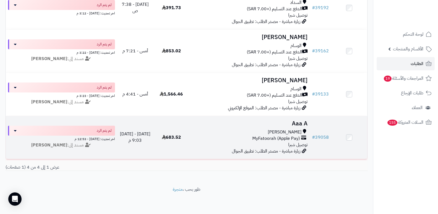
click at [301, 120] on h3 "Aaa A" at bounding box center [250, 123] width 116 height 6
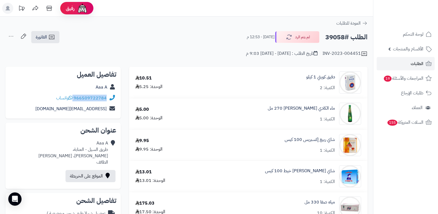
drag, startPoint x: 74, startPoint y: 97, endPoint x: 118, endPoint y: 102, distance: 44.8
click at [118, 102] on div "تفاصيل العميل Aaa A 966509722784 واتساب [EMAIL_ADDRESS][DOMAIN_NAME]" at bounding box center [63, 93] width 115 height 52
copy div "966509722784"
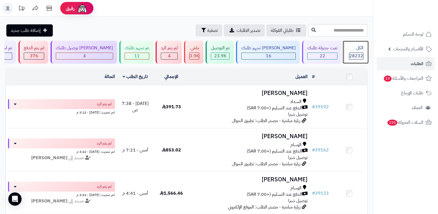
click at [349, 53] on div "28232" at bounding box center [356, 56] width 14 height 6
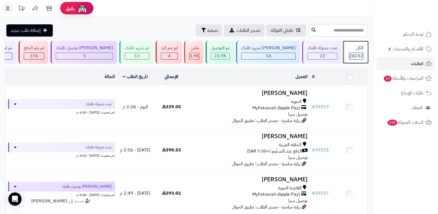
click at [352, 55] on span "28232" at bounding box center [356, 55] width 14 height 7
click at [350, 45] on div "الكل" at bounding box center [356, 48] width 14 height 6
click at [358, 60] on div "الكل 28232" at bounding box center [356, 52] width 24 height 23
click at [355, 52] on span "28232" at bounding box center [356, 55] width 14 height 7
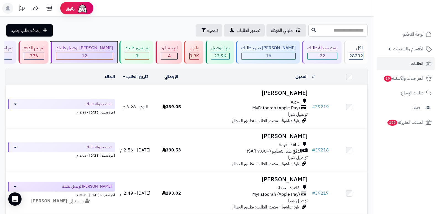
click at [109, 50] on div "[PERSON_NAME] توصيل طلبك" at bounding box center [84, 48] width 57 height 6
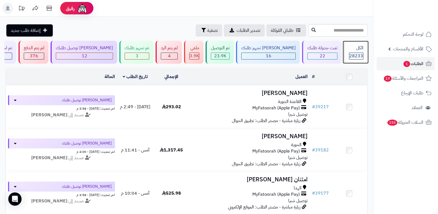
click at [351, 54] on span "28233" at bounding box center [356, 55] width 14 height 7
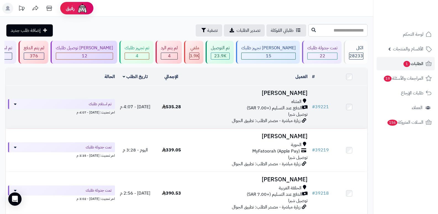
click at [293, 90] on h3 "[PERSON_NAME]" at bounding box center [250, 93] width 116 height 6
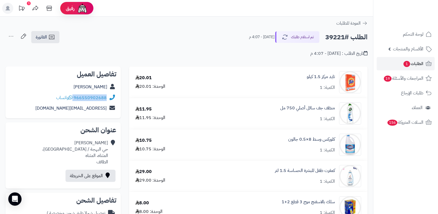
drag, startPoint x: 74, startPoint y: 97, endPoint x: 107, endPoint y: 100, distance: 33.9
click at [107, 100] on div "966550902688 واتساب" at bounding box center [63, 97] width 106 height 11
copy div "966550902688"
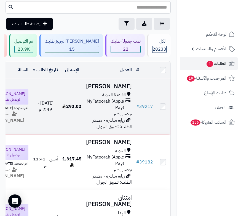
scroll to position [55, 0]
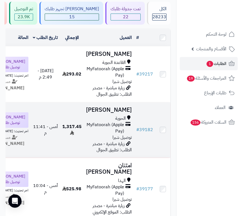
click at [128, 113] on h3 "[PERSON_NAME]" at bounding box center [109, 110] width 46 height 6
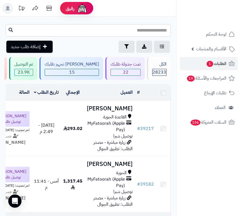
scroll to position [138, 0]
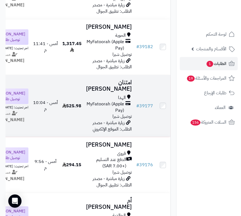
click at [114, 92] on h3 "امتنان محمد" at bounding box center [109, 85] width 46 height 13
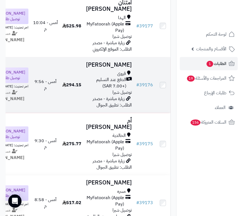
scroll to position [221, 0]
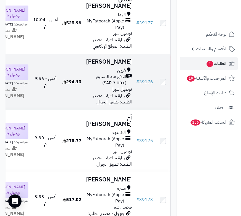
click at [128, 65] on h3 "[PERSON_NAME]" at bounding box center [109, 62] width 46 height 6
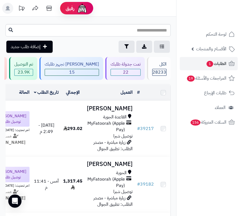
scroll to position [221, 0]
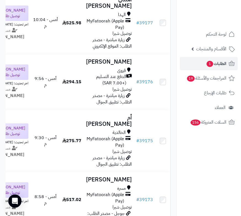
click at [186, 172] on nav "لوحة التحكم الأقسام والمنتجات المنتجات الأقسام الماركات مواصفات المنتجات مواصفا…" at bounding box center [209, 115] width 65 height 216
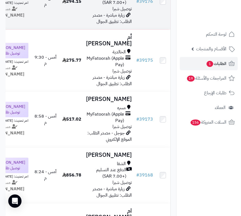
scroll to position [304, 0]
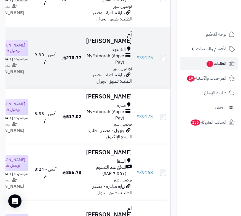
click at [120, 44] on h3 "أم [PERSON_NAME]" at bounding box center [109, 37] width 46 height 13
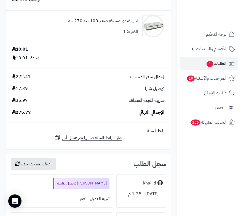
scroll to position [1078, 0]
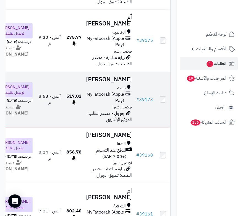
scroll to position [263, 0]
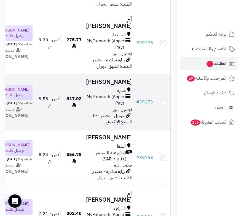
click at [123, 85] on h3 "[PERSON_NAME]" at bounding box center [109, 82] width 46 height 6
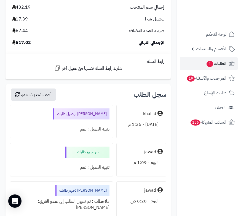
scroll to position [1879, 0]
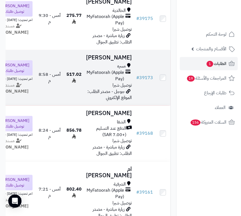
scroll to position [346, 0]
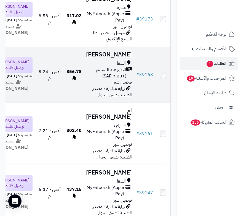
click at [123, 58] on h3 "[PERSON_NAME]" at bounding box center [109, 54] width 46 height 6
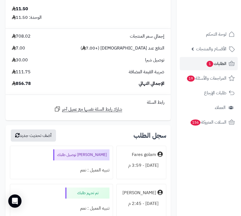
scroll to position [3509, 0]
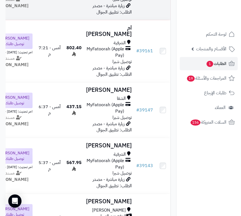
scroll to position [429, 0]
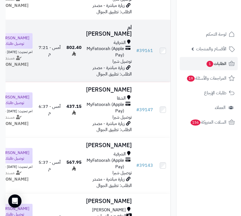
click at [124, 37] on h3 "ام [PERSON_NAME]" at bounding box center [109, 30] width 46 height 13
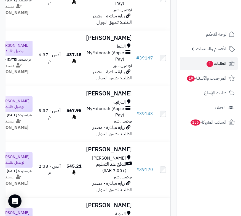
scroll to position [484, 0]
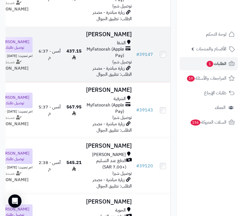
click at [130, 38] on h3 "[PERSON_NAME]" at bounding box center [109, 34] width 46 height 6
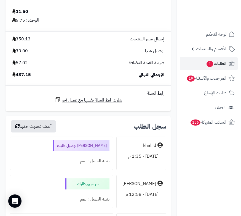
scroll to position [1078, 0]
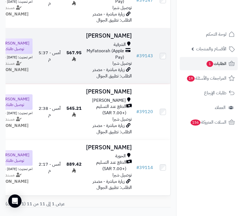
scroll to position [539, 0]
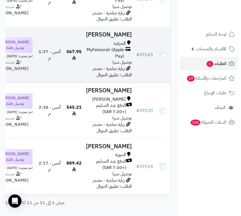
click at [126, 38] on h3 "[PERSON_NAME]" at bounding box center [109, 34] width 46 height 6
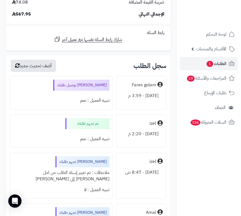
scroll to position [2487, 0]
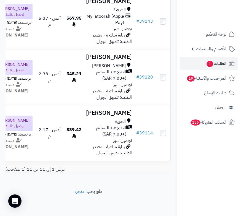
scroll to position [622, 0]
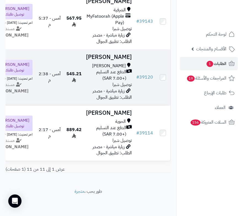
click at [126, 60] on h3 "[PERSON_NAME]" at bounding box center [109, 57] width 46 height 6
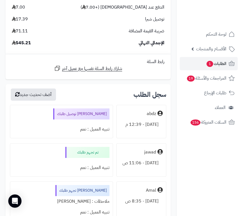
scroll to position [1824, 0]
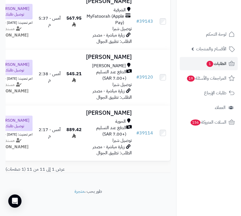
scroll to position [675, 0]
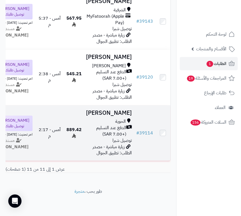
click at [116, 110] on h3 "[PERSON_NAME]" at bounding box center [109, 113] width 46 height 6
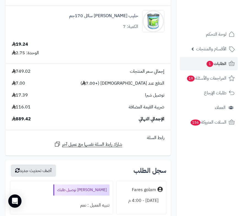
scroll to position [3177, 0]
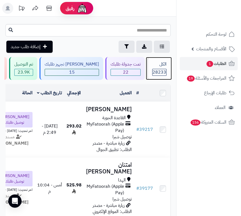
click at [161, 72] on span "28233" at bounding box center [160, 72] width 14 height 6
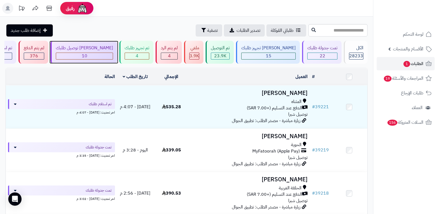
click at [112, 43] on div "جاري توصيل طلبك 10" at bounding box center [84, 52] width 67 height 23
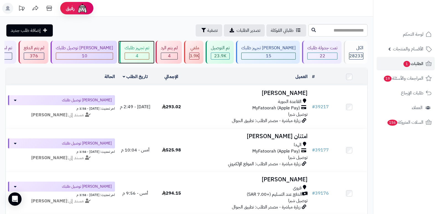
click at [149, 56] on div "4" at bounding box center [137, 56] width 24 height 6
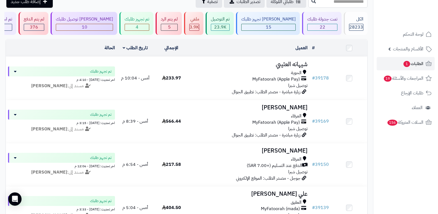
scroll to position [19, 0]
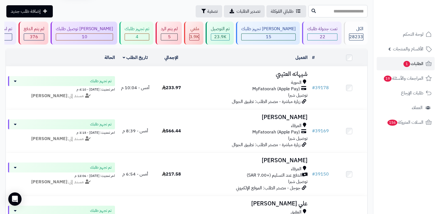
click at [349, 12] on input "text" at bounding box center [337, 11] width 59 height 12
type input "*****"
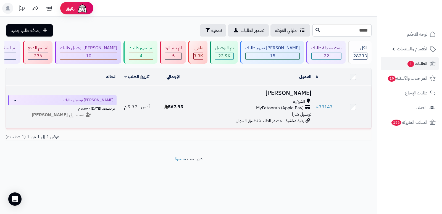
click at [303, 90] on h3 "[PERSON_NAME]" at bounding box center [252, 93] width 117 height 6
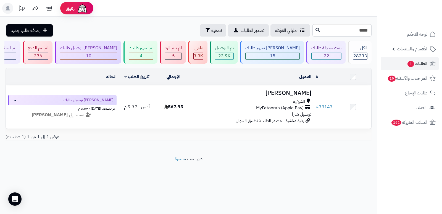
click at [6, 12] on rect at bounding box center [7, 8] width 11 height 11
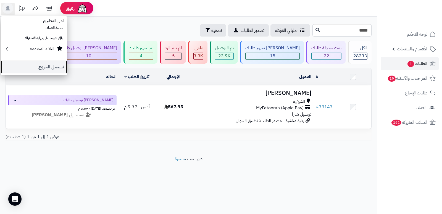
click at [53, 67] on link "تسجيل الخروج" at bounding box center [34, 66] width 66 height 13
